Goal: Download file/media

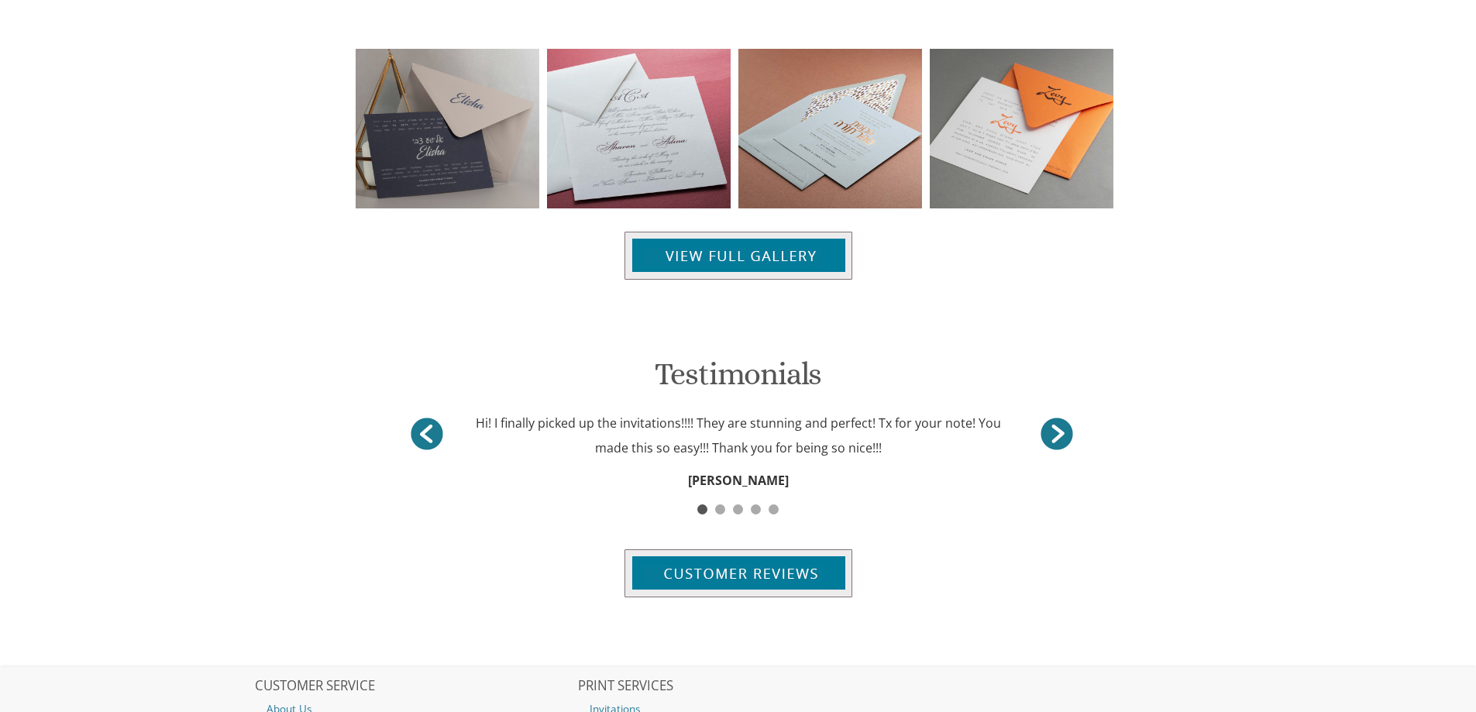
scroll to position [857, 0]
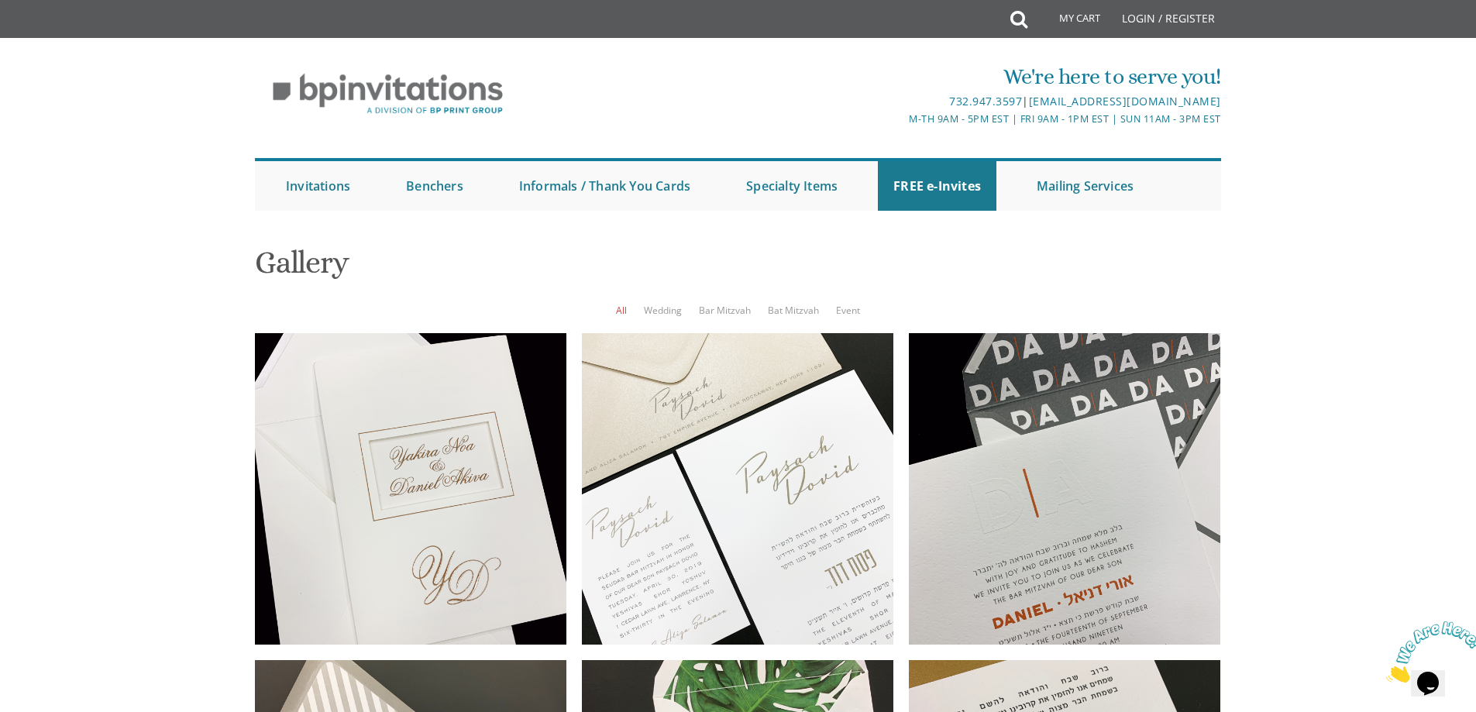
scroll to position [939, 0]
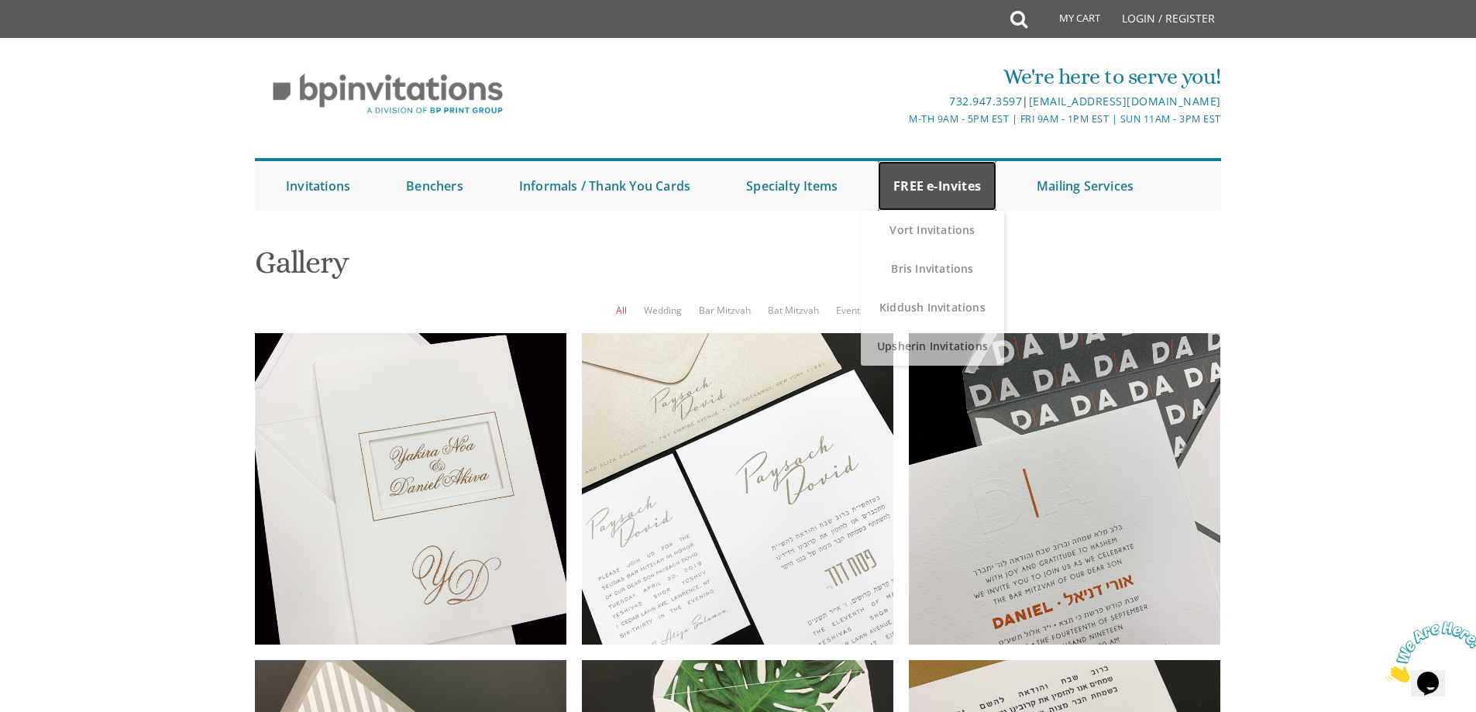
click at [940, 195] on link "FREE e-Invites" at bounding box center [937, 186] width 119 height 50
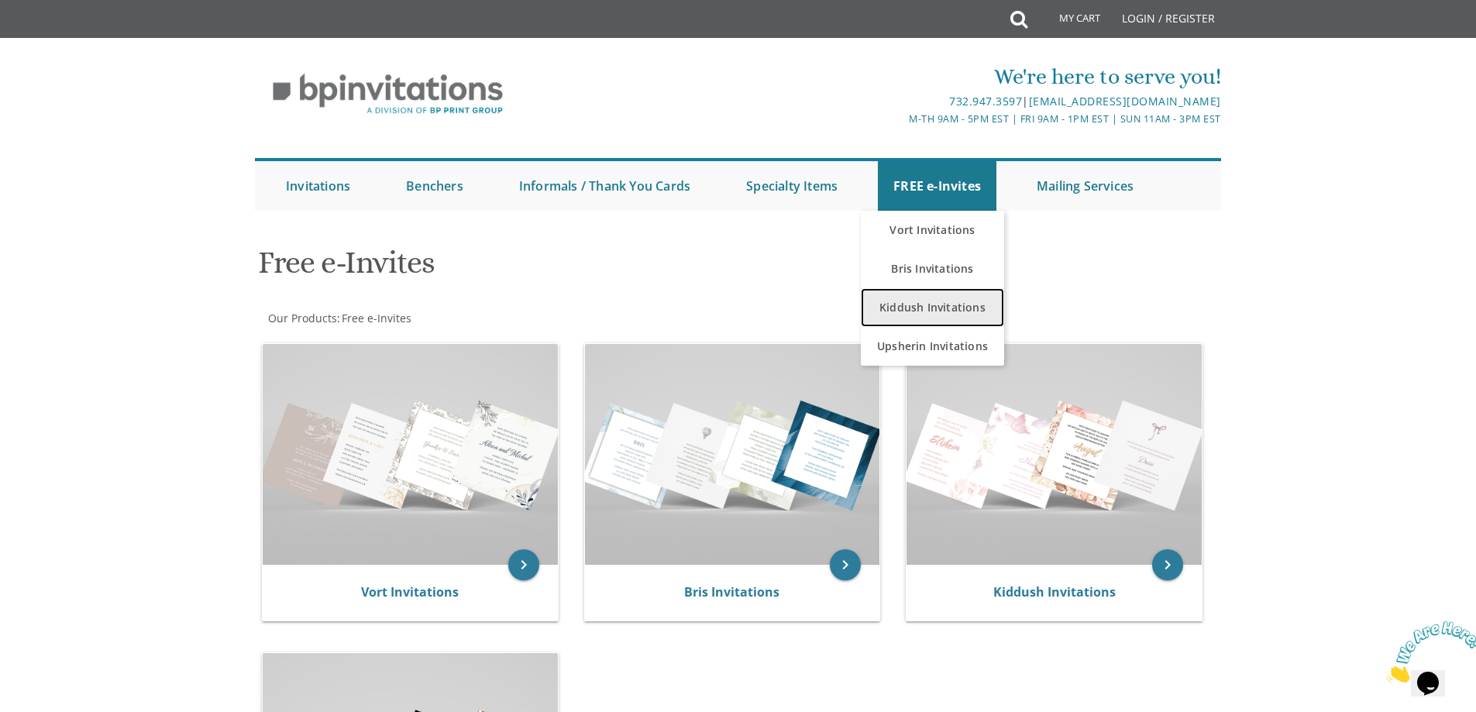
click at [918, 300] on link "Kiddush Invitations" at bounding box center [932, 307] width 143 height 39
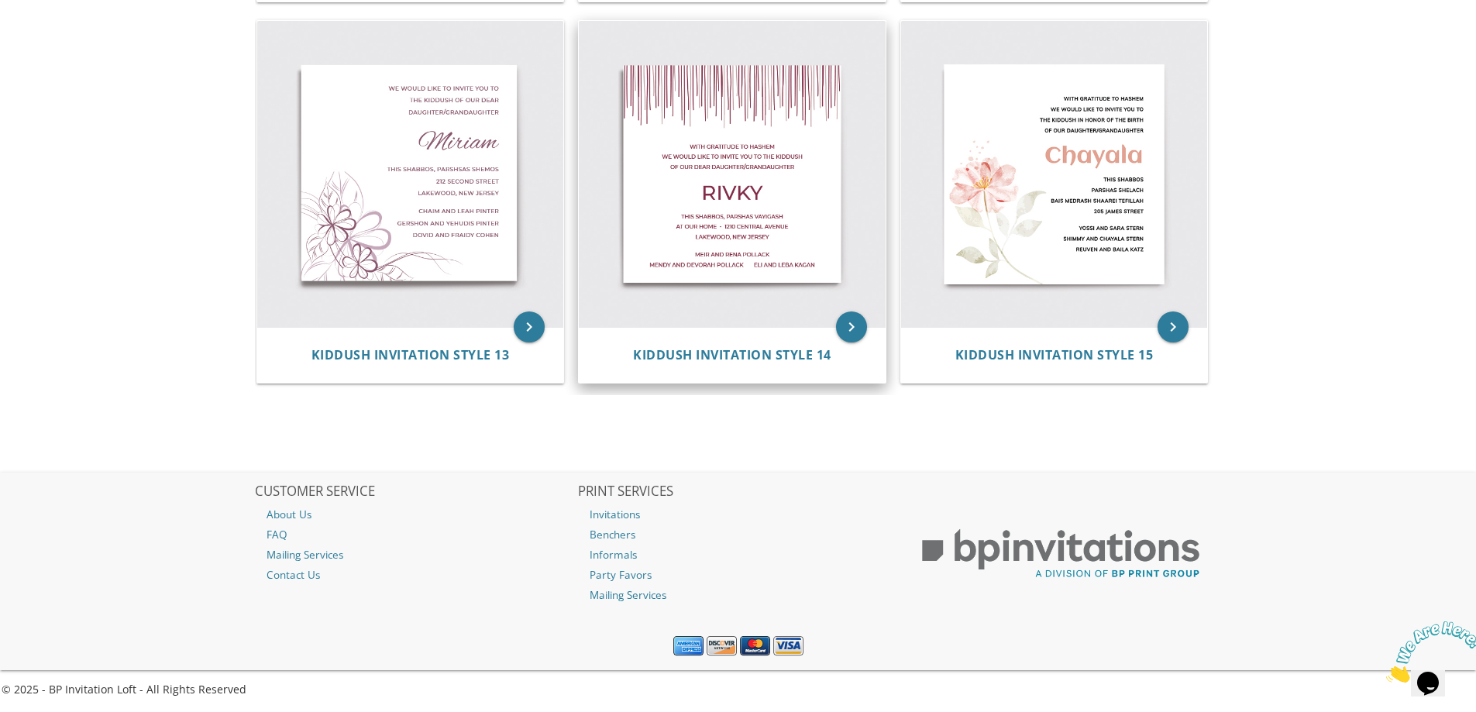
scroll to position [1842, 0]
click at [439, 253] on img at bounding box center [410, 173] width 307 height 307
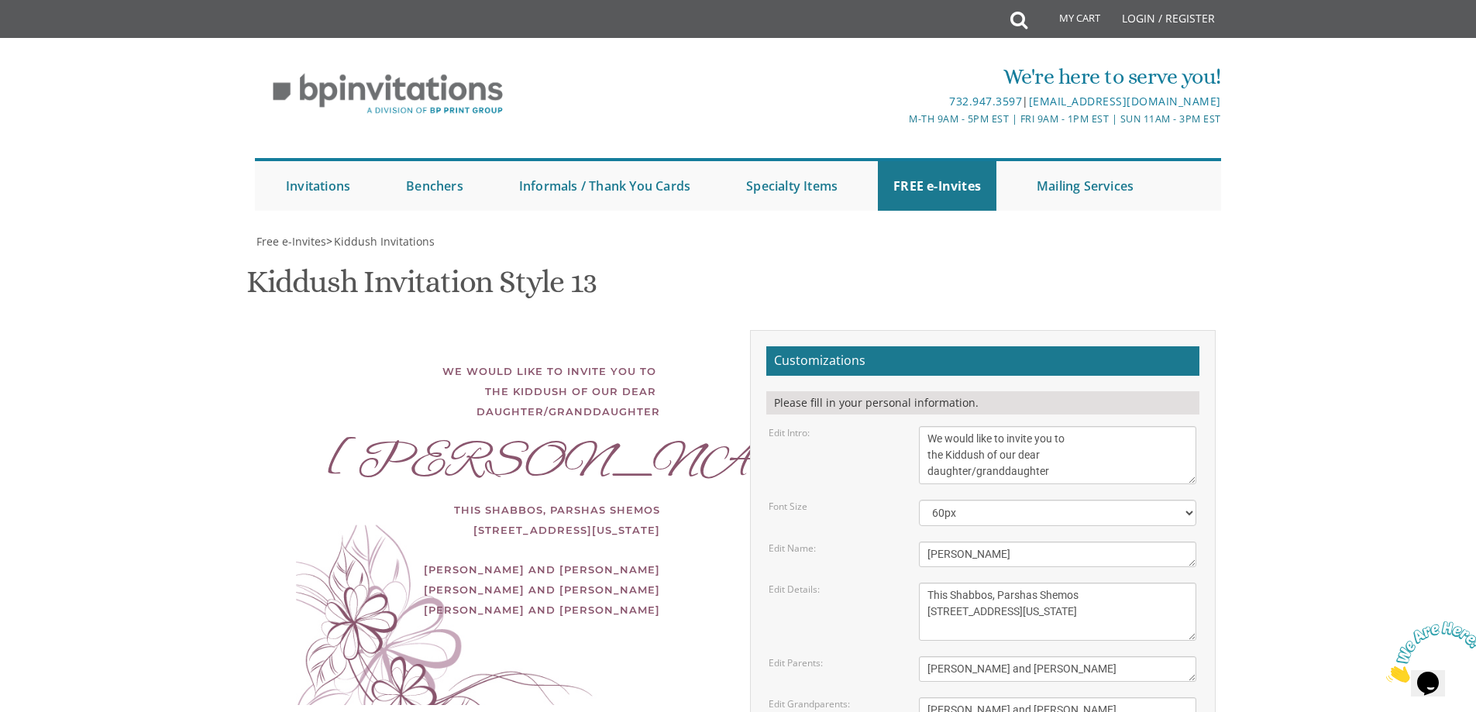
scroll to position [138, 0]
